Goal: Task Accomplishment & Management: Use online tool/utility

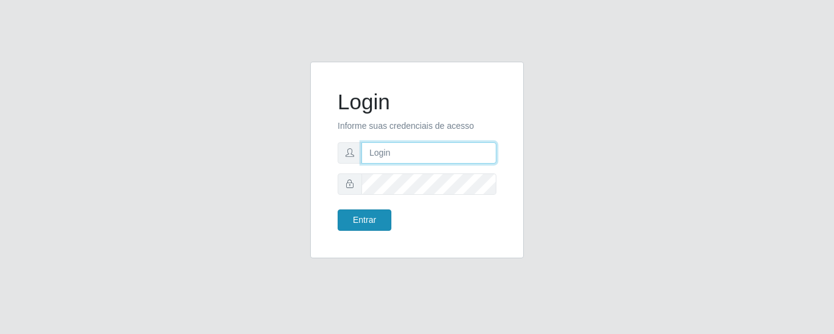
type input "precobom@[PERSON_NAME]"
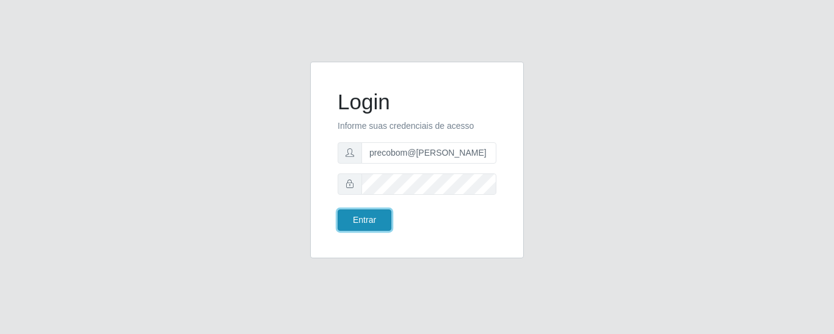
click at [360, 218] on button "Entrar" at bounding box center [365, 219] width 54 height 21
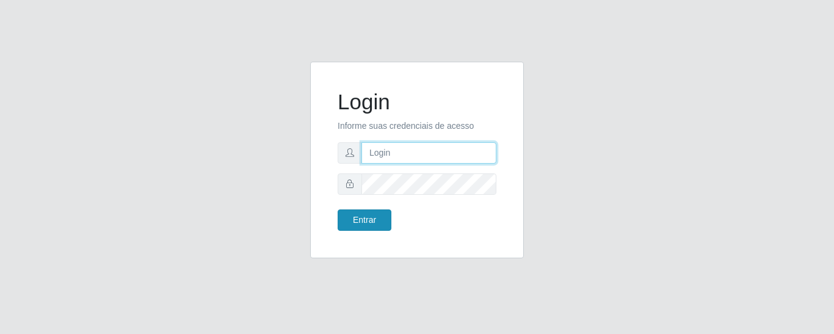
type input "precobom@[PERSON_NAME]"
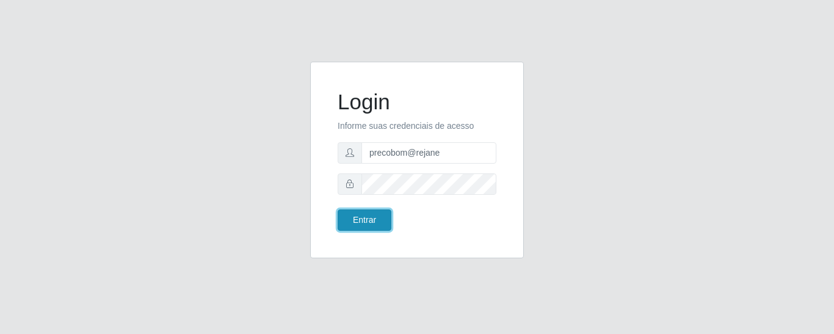
click at [361, 219] on button "Entrar" at bounding box center [365, 219] width 54 height 21
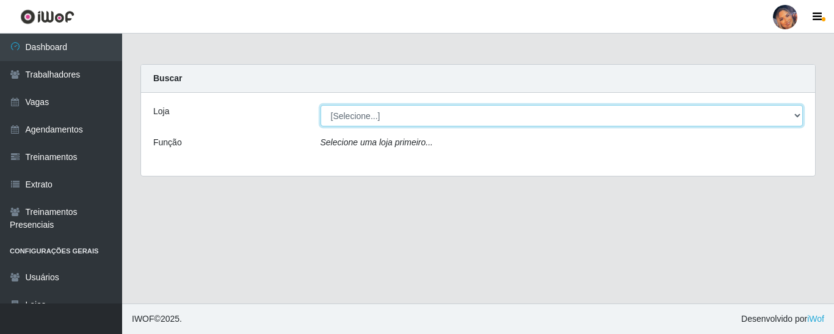
click at [380, 117] on select "[Selecione...] Supermercado Preço Bom" at bounding box center [562, 115] width 483 height 21
select select "169"
click at [321, 105] on select "[Selecione...] Supermercado Preço Bom" at bounding box center [562, 115] width 483 height 21
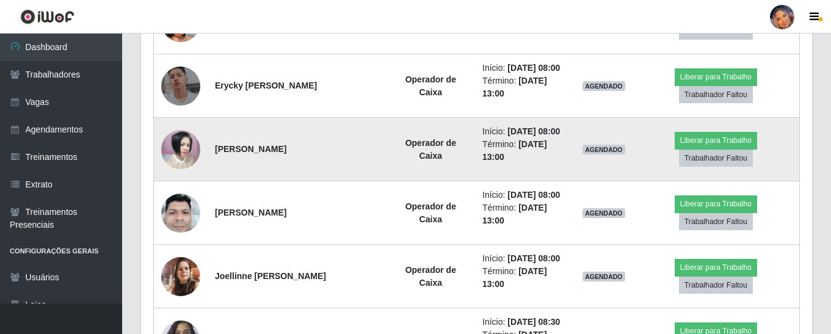
scroll to position [1160, 0]
